Goal: Information Seeking & Learning: Check status

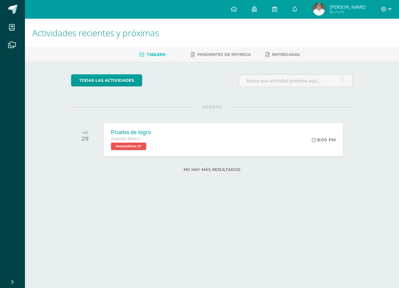
click at [239, 97] on div "todas las Actividades No tienes actividades Échale un vistazo a los demás perío…" at bounding box center [212, 127] width 307 height 130
click at [339, 3] on span "[PERSON_NAME] Mi Perfil" at bounding box center [340, 9] width 56 height 12
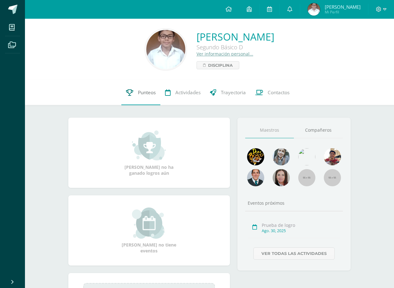
click at [138, 94] on link "Punteos" at bounding box center [140, 92] width 39 height 25
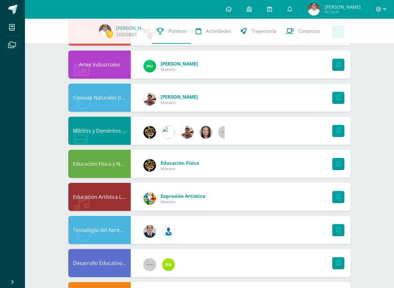
scroll to position [380, 0]
